Goal: Obtain resource: Download file/media

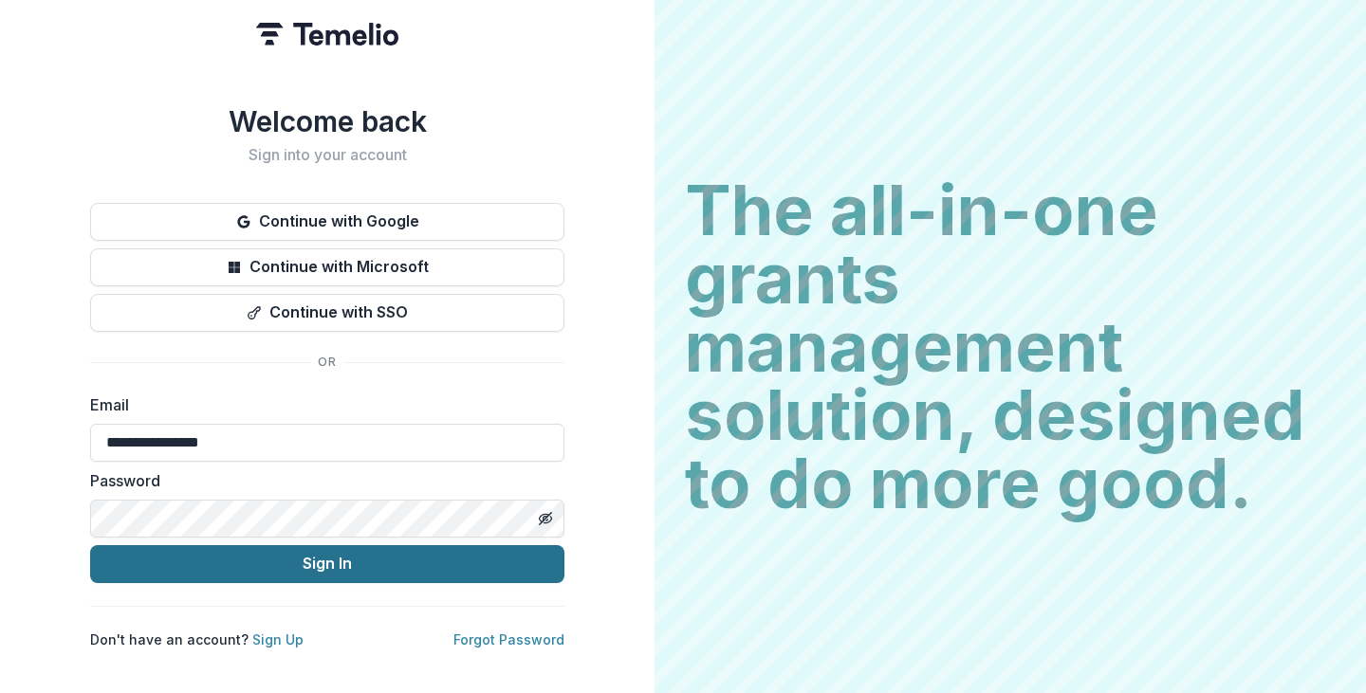
click at [303, 558] on button "Sign In" at bounding box center [327, 564] width 474 height 38
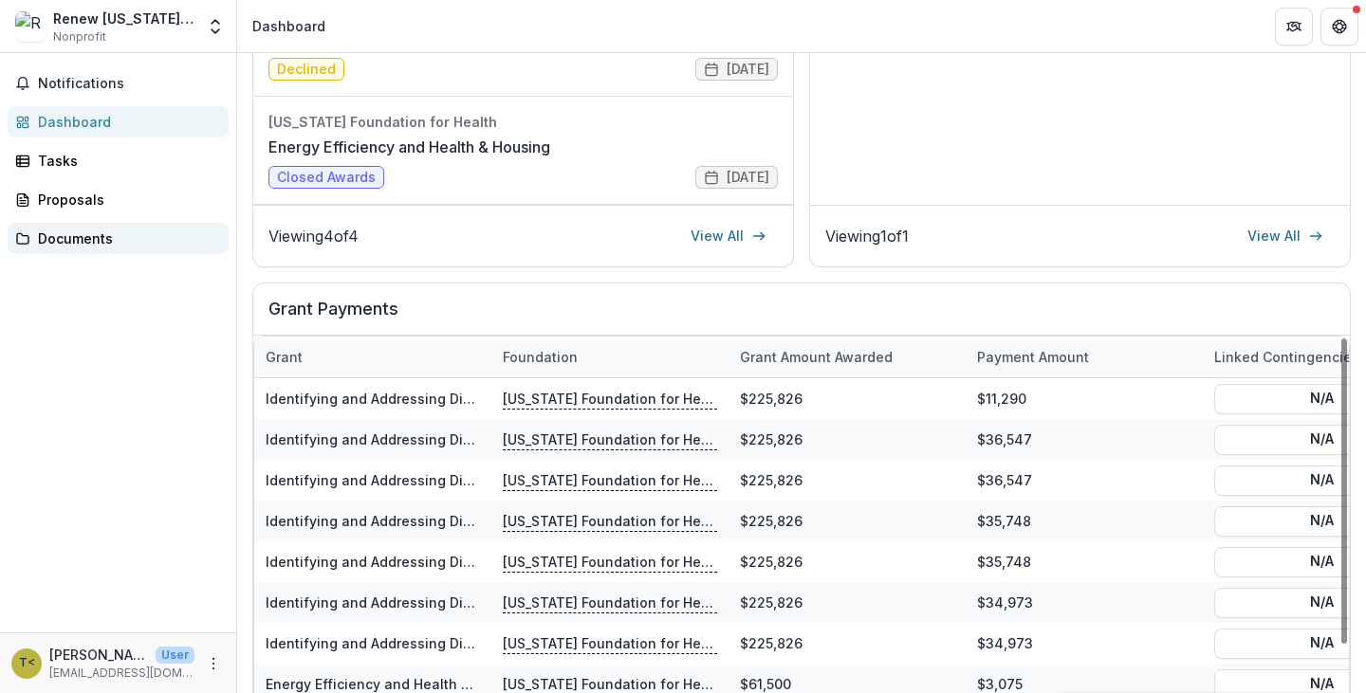
click at [74, 252] on link "Documents" at bounding box center [118, 238] width 221 height 31
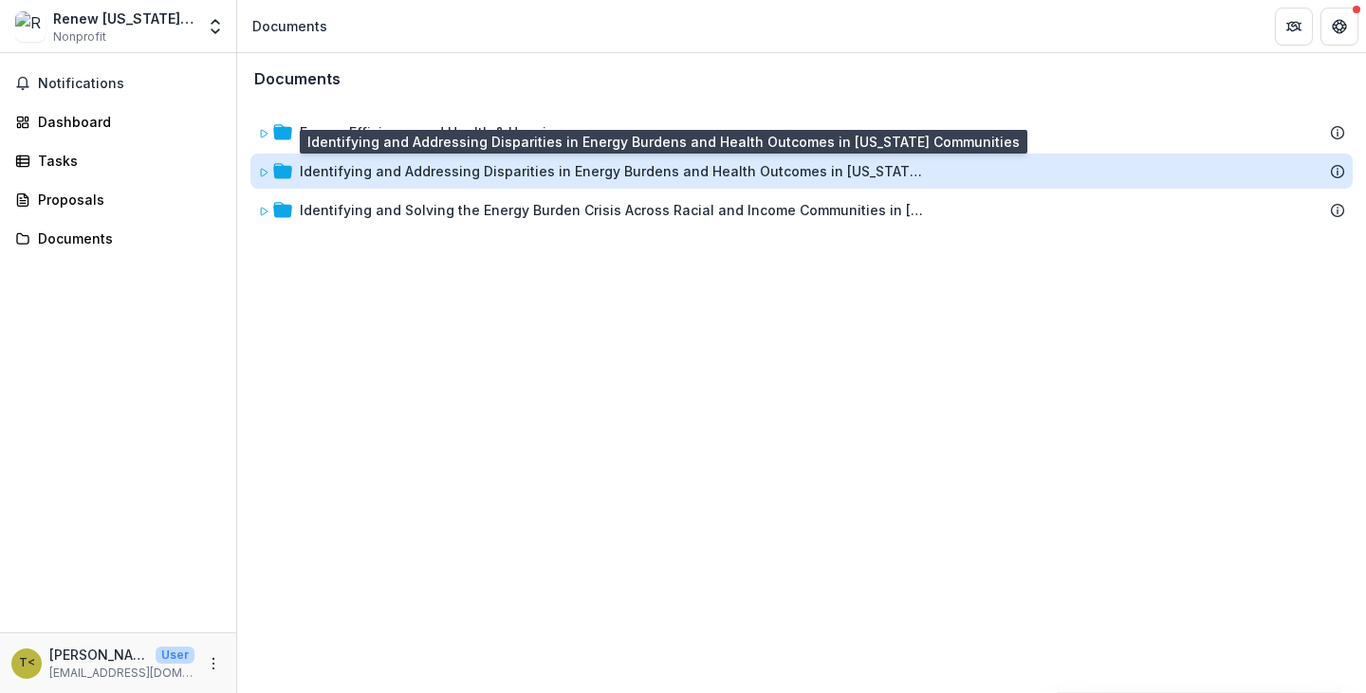
click at [565, 169] on div "Identifying and Addressing Disparities in Energy Burdens and Health Outcomes in…" at bounding box center [613, 171] width 626 height 20
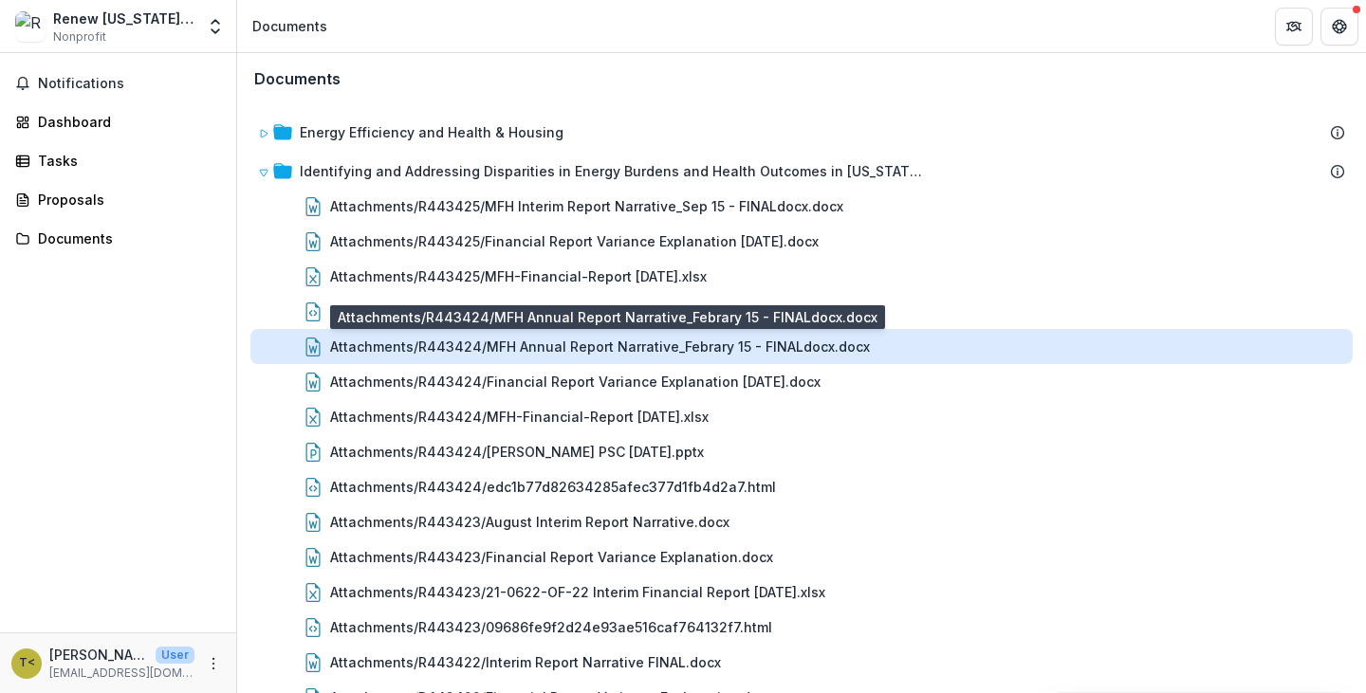
click at [669, 345] on div "Attachments/R443424/MFH Annual Report Narrative_Febrary 15 - FINALdocx.docx" at bounding box center [600, 347] width 540 height 20
